Goal: Task Accomplishment & Management: Complete application form

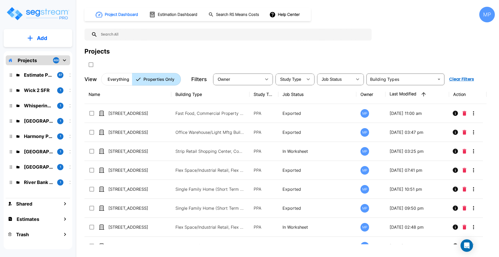
click at [39, 37] on p "Add" at bounding box center [42, 38] width 10 height 8
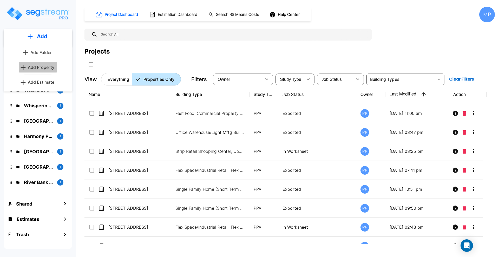
click at [41, 67] on p "Add Property" at bounding box center [41, 67] width 26 height 6
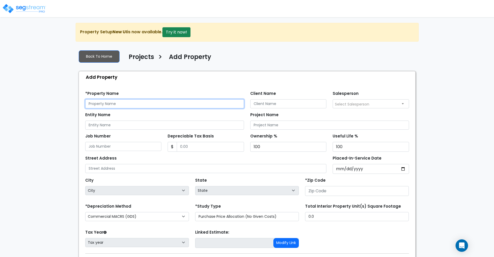
click at [107, 104] on input "text" at bounding box center [164, 103] width 159 height 9
type input "[STREET_ADDRESS]"
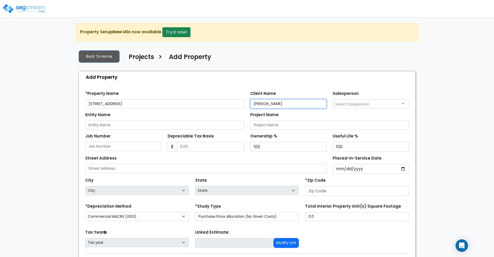
type input "Jonathan Jennings"
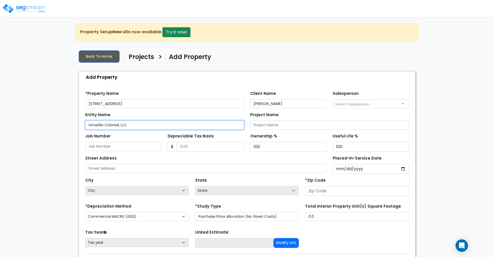
type input "Umatilla Colonial, LLC"
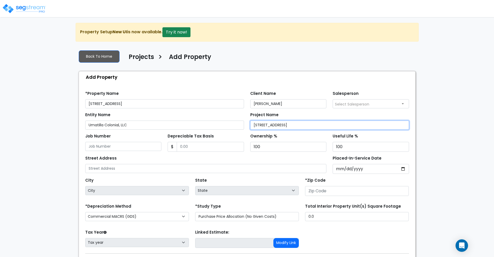
type input "[STREET_ADDRESS]"
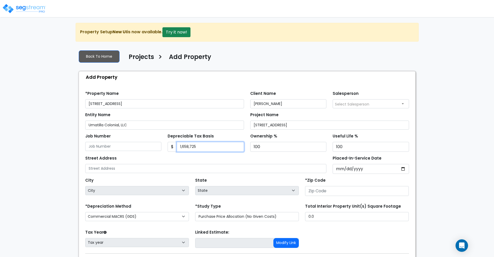
type input "1,658,725"
click at [265, 148] on input "100" at bounding box center [288, 147] width 76 height 10
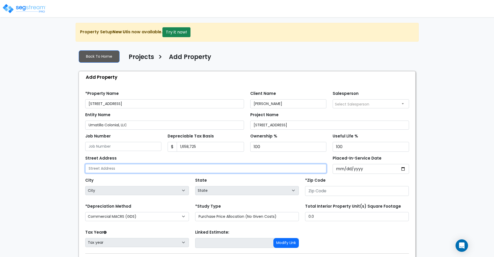
click at [135, 167] on input "text" at bounding box center [205, 168] width 241 height 9
type input "9 North Central Ave"
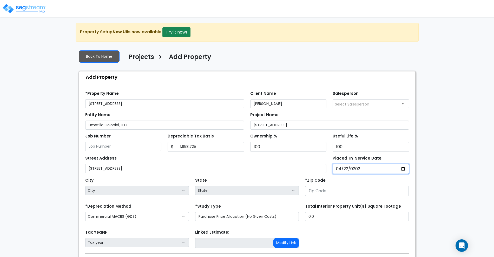
type input "2022-04-22"
select select "2022"
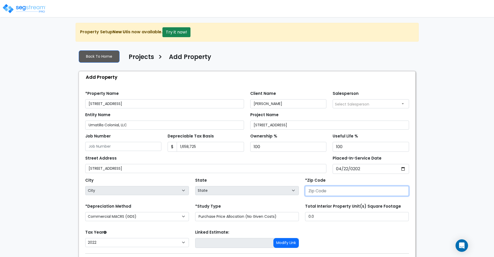
click at [330, 191] on input "number" at bounding box center [357, 191] width 104 height 10
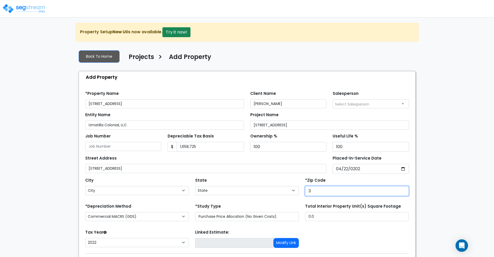
type input "32"
select select "FL"
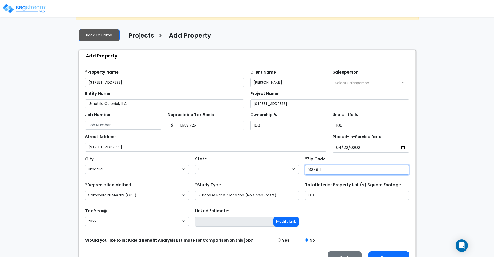
scroll to position [32, 0]
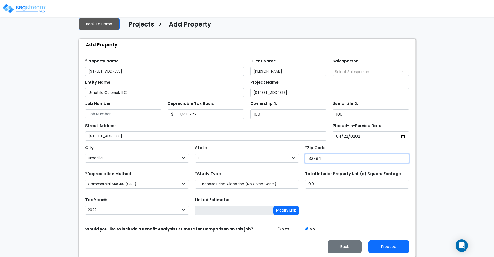
type input "32784"
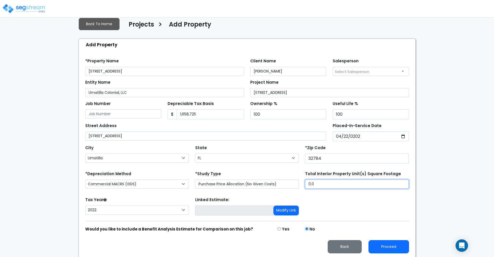
drag, startPoint x: 320, startPoint y: 183, endPoint x: 303, endPoint y: 184, distance: 16.9
click at [304, 184] on div "Total Interior Property Unit(s) Square Footage 0.0" at bounding box center [357, 180] width 110 height 21
type input "20,382"
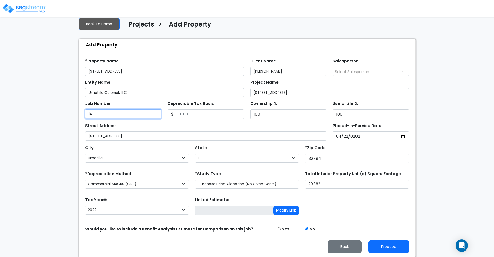
type input "1"
click at [192, 115] on input "Depreciable Tax Basis" at bounding box center [210, 114] width 67 height 10
click at [195, 112] on input "1,460" at bounding box center [210, 114] width 67 height 10
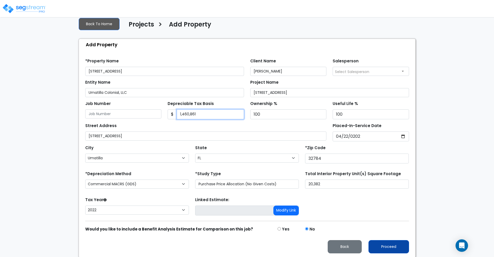
type input "1,460,861"
click at [383, 249] on button "Proceed" at bounding box center [388, 246] width 41 height 13
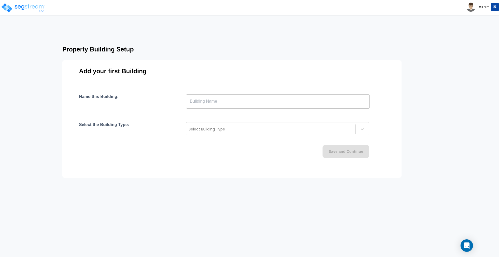
click at [242, 104] on input "text" at bounding box center [277, 101] width 183 height 15
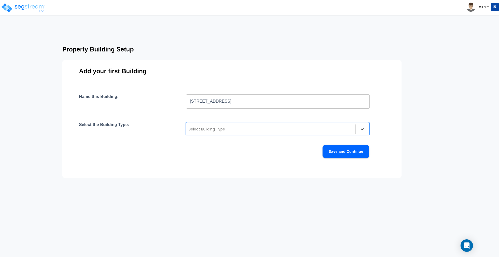
click at [365, 127] on div at bounding box center [361, 128] width 9 height 9
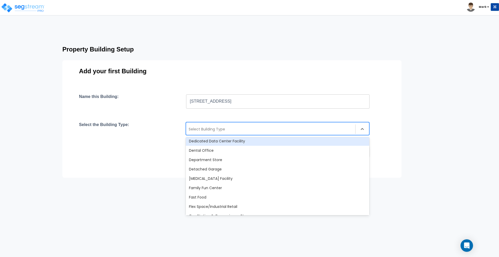
scroll to position [130, 0]
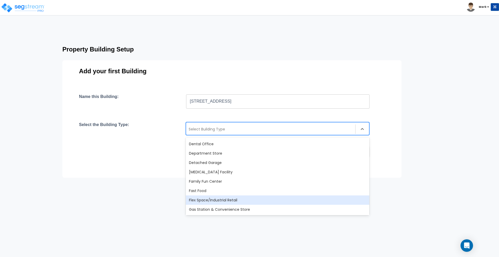
click at [250, 200] on div "Flex Space/Industrial Retail" at bounding box center [277, 199] width 183 height 9
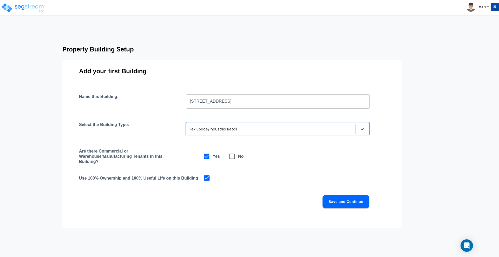
click at [361, 131] on icon at bounding box center [362, 129] width 5 height 5
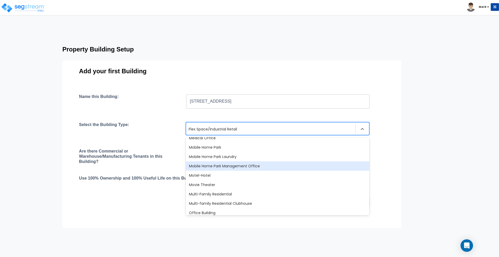
scroll to position [253, 0]
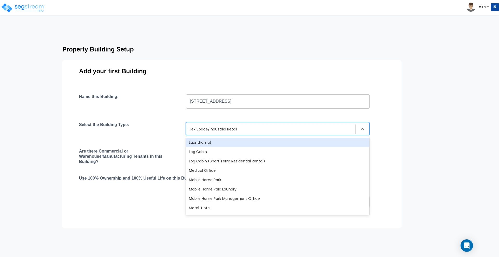
click at [319, 67] on div "Add your first Building Name this Building: [STREET_ADDRESS] ​ Select the Build…" at bounding box center [231, 144] width 339 height 168
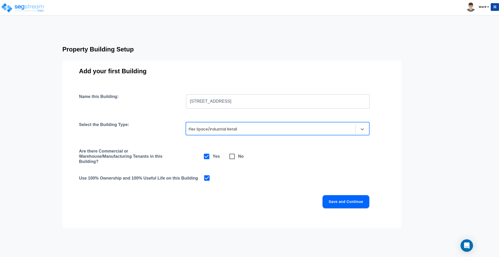
click at [224, 104] on input "[STREET_ADDRESS]" at bounding box center [277, 101] width 183 height 15
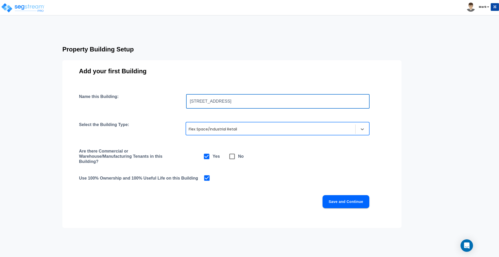
type input "[STREET_ADDRESS]"
click at [343, 201] on button "Save and Continue" at bounding box center [345, 201] width 47 height 13
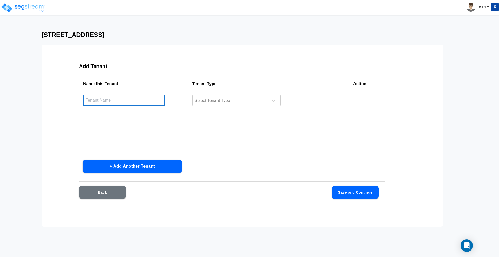
click at [95, 102] on input "text" at bounding box center [124, 100] width 82 height 11
click at [120, 100] on input "Restaurant" at bounding box center [124, 100] width 82 height 11
type input "Restaurant - 5292 sqft"
click at [201, 103] on div at bounding box center [229, 100] width 71 height 7
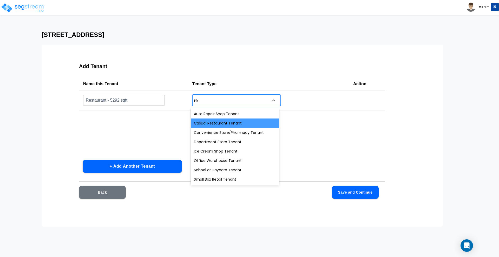
type input "res"
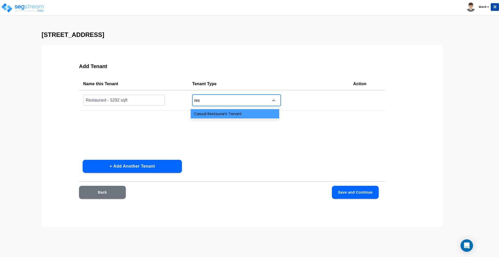
click at [225, 115] on div "Casual Restaurant Tenant" at bounding box center [235, 113] width 88 height 9
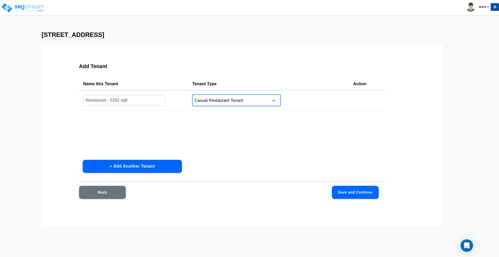
click at [125, 165] on button "+ Add Another Tenant" at bounding box center [132, 166] width 99 height 13
click at [101, 123] on input "text" at bounding box center [124, 120] width 82 height 11
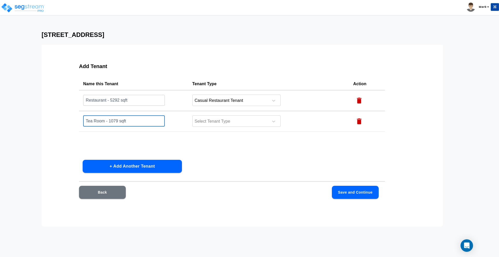
type input "Tea Room - 1079 sqft"
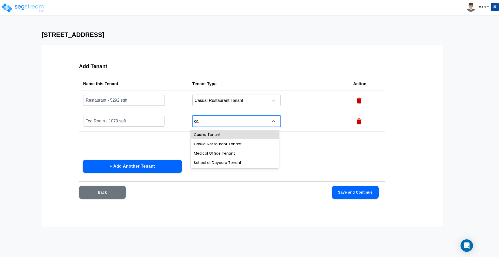
type input "c"
type input "cof"
click at [219, 133] on div "Coffee Shop Tenant" at bounding box center [235, 134] width 88 height 9
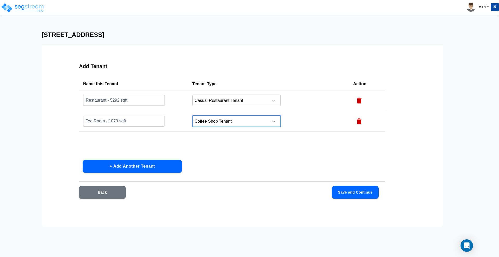
click at [98, 121] on input "Tea Room - 1079 sqft" at bounding box center [124, 120] width 82 height 11
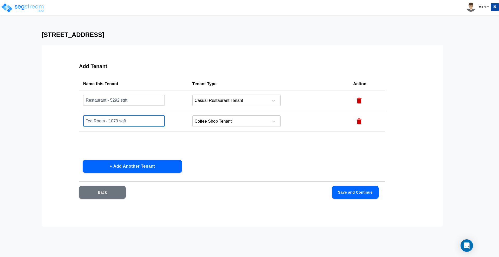
drag, startPoint x: 104, startPoint y: 120, endPoint x: 75, endPoint y: 124, distance: 29.9
click at [75, 124] on div "Add Tenant Name this Tenant Tenant Type Action Restaurant - 5292 sqft ​ Casual …" at bounding box center [231, 134] width 339 height 156
click at [231, 123] on div at bounding box center [229, 121] width 71 height 7
click at [337, 225] on div "Add Tenant Name this Tenant Tenant Type Action Restaurant - 5292 sqft ​ Casual …" at bounding box center [242, 136] width 401 height 182
click at [351, 190] on button "Save and Continue" at bounding box center [355, 192] width 47 height 13
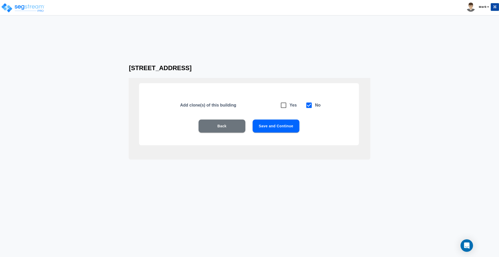
click at [277, 126] on button "Save and Continue" at bounding box center [275, 125] width 47 height 13
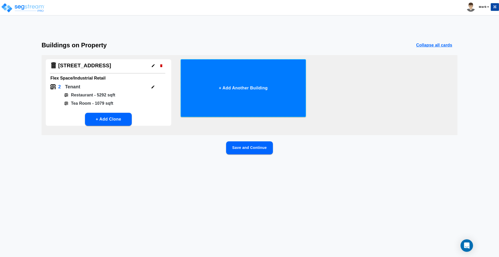
click at [244, 90] on button "+ Add Another Building" at bounding box center [243, 88] width 125 height 58
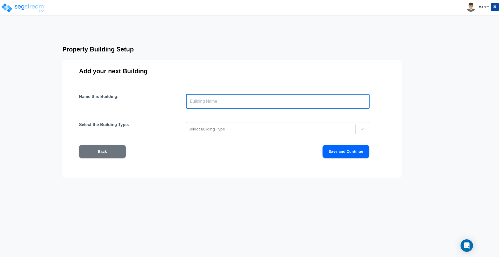
drag, startPoint x: 207, startPoint y: 103, endPoint x: 209, endPoint y: 102, distance: 2.8
click at [207, 103] on input "text" at bounding box center [277, 101] width 183 height 15
type input "[STREET_ADDRESS]"
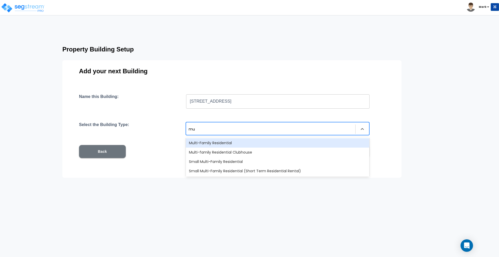
type input "mul"
click at [221, 142] on div "Multi-Family Residential" at bounding box center [277, 142] width 183 height 9
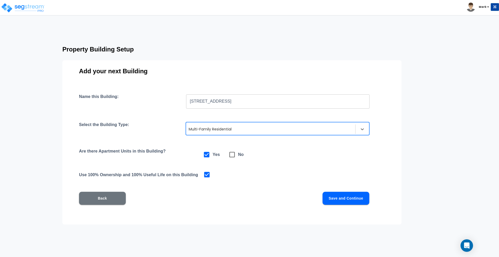
click at [339, 200] on button "Save and Continue" at bounding box center [345, 198] width 47 height 13
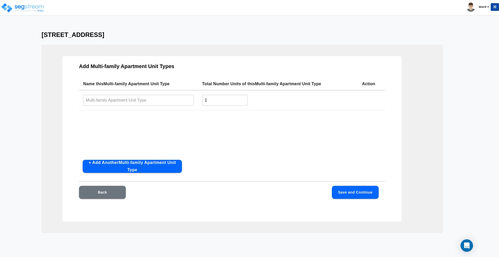
click at [138, 99] on input "text" at bounding box center [138, 100] width 111 height 11
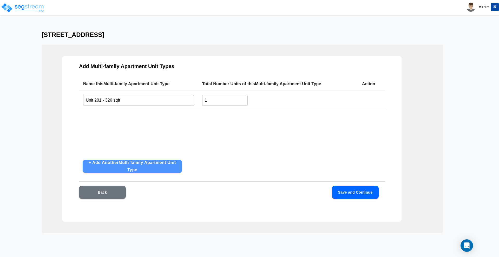
click at [134, 166] on button "+ Add Another Multi-family Apartment Unit Type" at bounding box center [132, 166] width 99 height 13
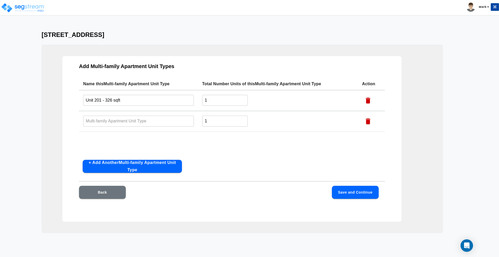
click at [127, 101] on input "Unit 201 - 326 sqft" at bounding box center [138, 100] width 111 height 11
drag, startPoint x: 98, startPoint y: 99, endPoint x: 77, endPoint y: 99, distance: 21.0
click at [77, 99] on div "Add Multi-family Apartment Unit Types Name this Multi-family Apartment Unit Typ…" at bounding box center [231, 138] width 339 height 165
type input "U"
type input "Unit 201 - 326sqft"
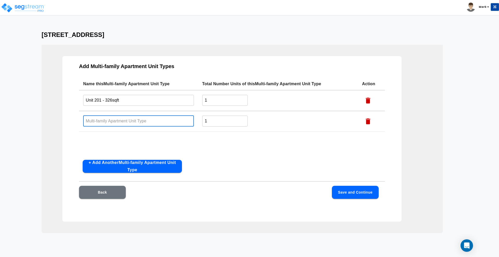
click at [134, 126] on input "text" at bounding box center [138, 120] width 111 height 11
type input "Unit 202 - 588 sqft"
click at [112, 99] on input "Unit 201 - 326sqft" at bounding box center [138, 100] width 111 height 11
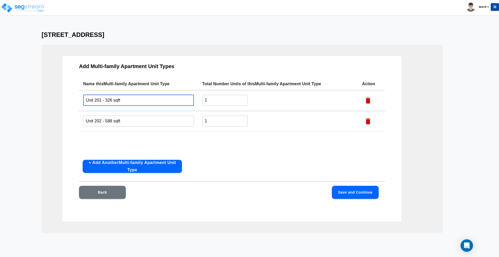
type input "Unit 201 - 326 sqft"
click at [121, 168] on button "+ Add Another Multi-family Apartment Unit Type" at bounding box center [132, 166] width 99 height 13
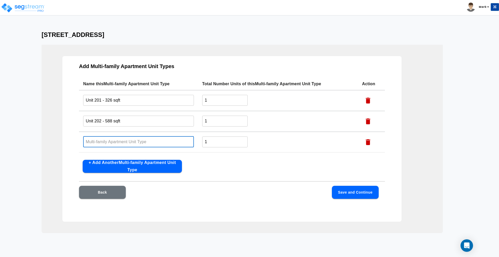
click at [101, 141] on input "text" at bounding box center [138, 141] width 111 height 11
type input "Unit 203 - 385 sqft"
click at [124, 165] on button "+ Add Another Multi-family Apartment Unit Type" at bounding box center [132, 166] width 99 height 13
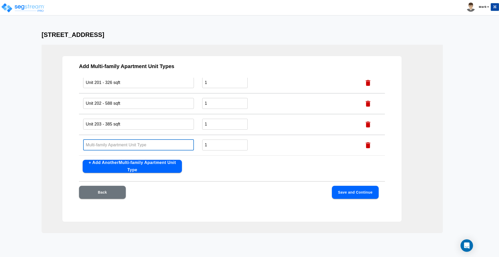
click at [98, 145] on input "text" at bounding box center [138, 144] width 111 height 11
type input "Unit 204 - 301 sqft"
click at [104, 165] on button "+ Add Another Multi-family Apartment Unit Type" at bounding box center [132, 166] width 99 height 13
click at [100, 147] on input "text" at bounding box center [138, 144] width 111 height 11
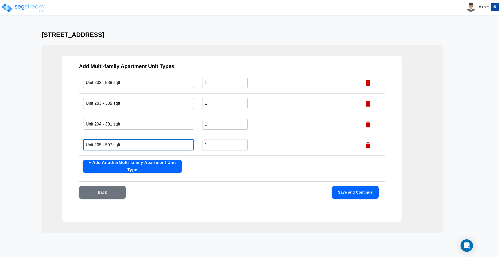
type input "Unit 205 - 507 sqft"
click at [112, 165] on button "+ Add Another Multi-family Apartment Unit Type" at bounding box center [132, 166] width 99 height 13
click at [100, 147] on input "text" at bounding box center [138, 144] width 111 height 11
type input "Unit 206 - 505 sqft"
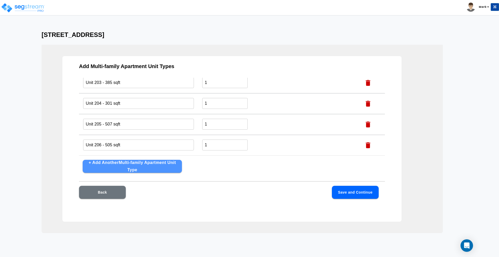
click at [117, 165] on button "+ Add Another Multi-family Apartment Unit Type" at bounding box center [132, 166] width 99 height 13
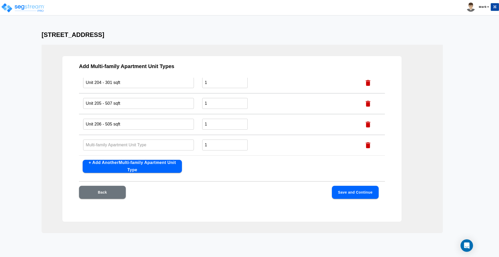
click at [99, 144] on input "text" at bounding box center [138, 144] width 111 height 11
type input "Unit 207 - 630 sqft"
click at [116, 167] on button "+ Add Another Multi-family Apartment Unit Type" at bounding box center [132, 166] width 99 height 13
click at [95, 145] on input "text" at bounding box center [138, 144] width 111 height 11
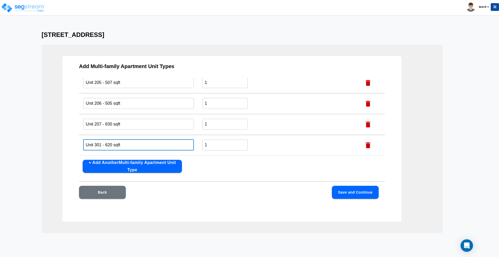
type input "Unit 301 - 620 sqft"
click at [114, 164] on button "+ Add Another Multi-family Apartment Unit Type" at bounding box center [132, 166] width 99 height 13
click at [97, 145] on input "text" at bounding box center [138, 144] width 111 height 11
type input "Unit 302 - 530 sqft"
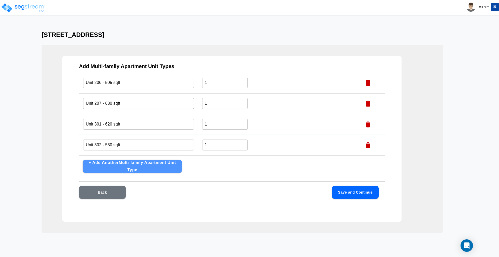
click at [135, 169] on button "+ Add Another Multi-family Apartment Unit Type" at bounding box center [132, 166] width 99 height 13
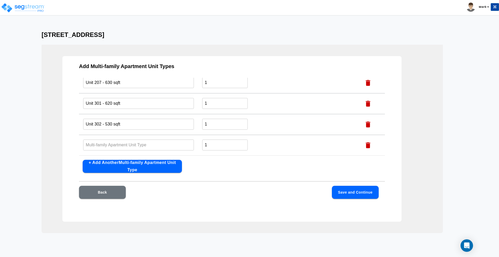
click at [105, 146] on input "text" at bounding box center [138, 144] width 111 height 11
type input "Unit 303 - 402 sqft"
click at [134, 167] on button "+ Add Another Multi-family Apartment Unit Type" at bounding box center [132, 166] width 99 height 13
click at [104, 147] on input "text" at bounding box center [138, 144] width 111 height 11
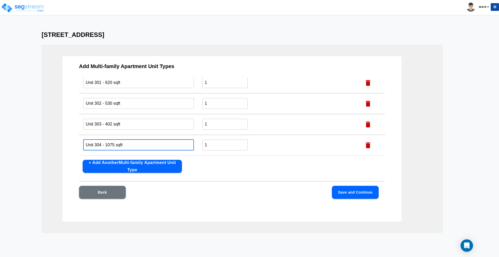
type input "Unit 304 - 1075 sqft"
click at [157, 168] on button "+ Add Another Multi-family Apartment Unit Type" at bounding box center [132, 166] width 99 height 13
click at [107, 145] on input "text" at bounding box center [138, 144] width 111 height 11
type input "Unit 305 - 554 sqft"
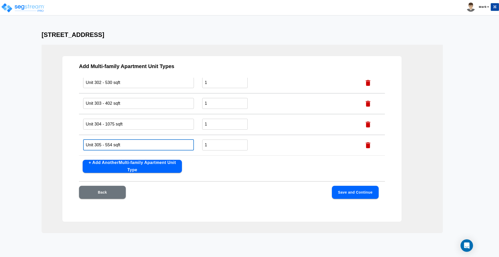
click at [127, 167] on button "+ Add Another Multi-family Apartment Unit Type" at bounding box center [132, 166] width 99 height 13
click at [96, 148] on input "text" at bounding box center [138, 144] width 111 height 11
type input "Unit 306 - 570 sqft"
click at [347, 191] on button "Save and Continue" at bounding box center [355, 192] width 47 height 13
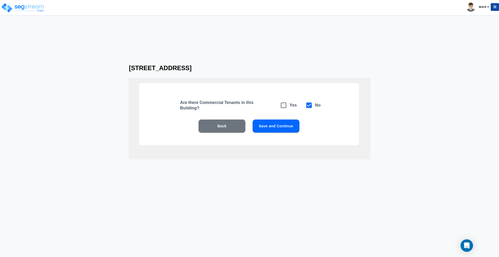
click at [272, 125] on button "Save and Continue" at bounding box center [275, 125] width 47 height 13
click at [278, 127] on button "Save and Continue" at bounding box center [275, 125] width 47 height 13
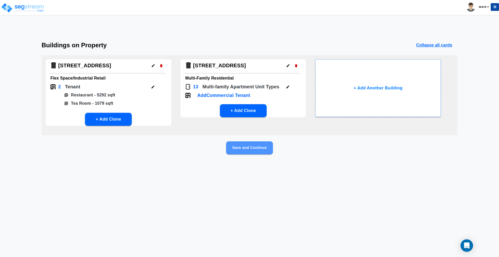
click at [256, 148] on button "Save and Continue" at bounding box center [249, 147] width 47 height 13
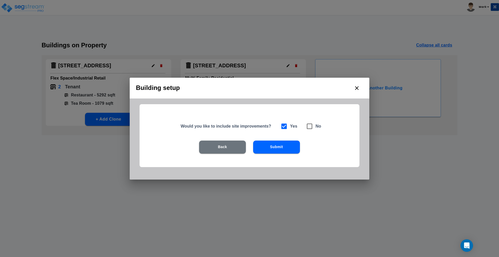
click at [278, 149] on button "Submit" at bounding box center [276, 147] width 47 height 13
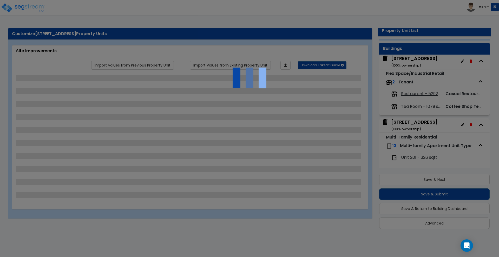
scroll to position [0, 0]
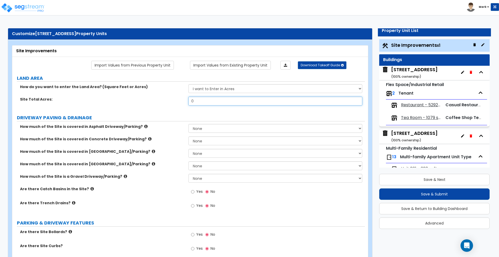
drag, startPoint x: 199, startPoint y: 102, endPoint x: 140, endPoint y: 97, distance: 58.6
click at [141, 97] on div "Site Total Acres: 0" at bounding box center [188, 103] width 353 height 12
type input "0.23"
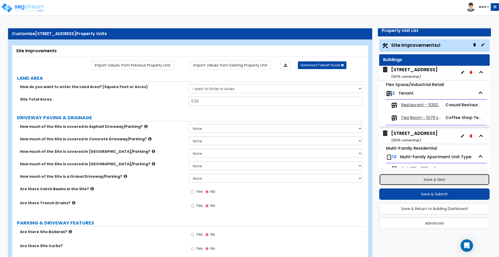
click at [453, 179] on button "Save & Next" at bounding box center [434, 179] width 110 height 11
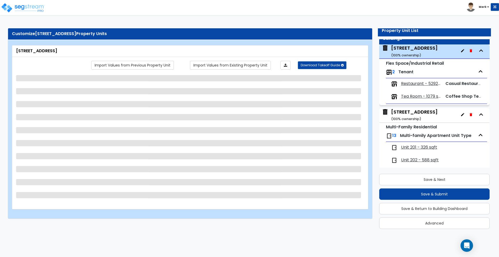
scroll to position [26, 0]
